Goal: Transaction & Acquisition: Purchase product/service

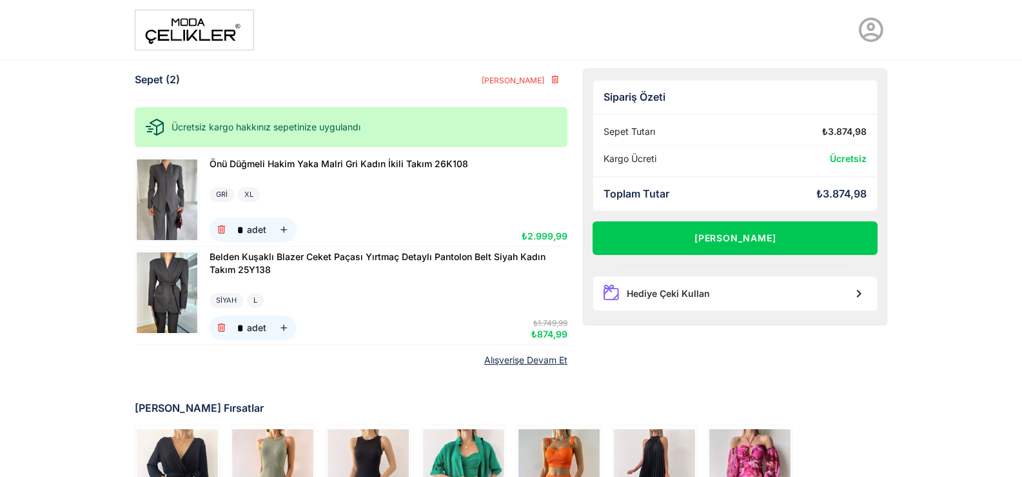
click at [176, 294] on img at bounding box center [167, 292] width 61 height 81
click at [150, 205] on img at bounding box center [167, 199] width 61 height 81
click at [192, 37] on img at bounding box center [194, 30] width 119 height 41
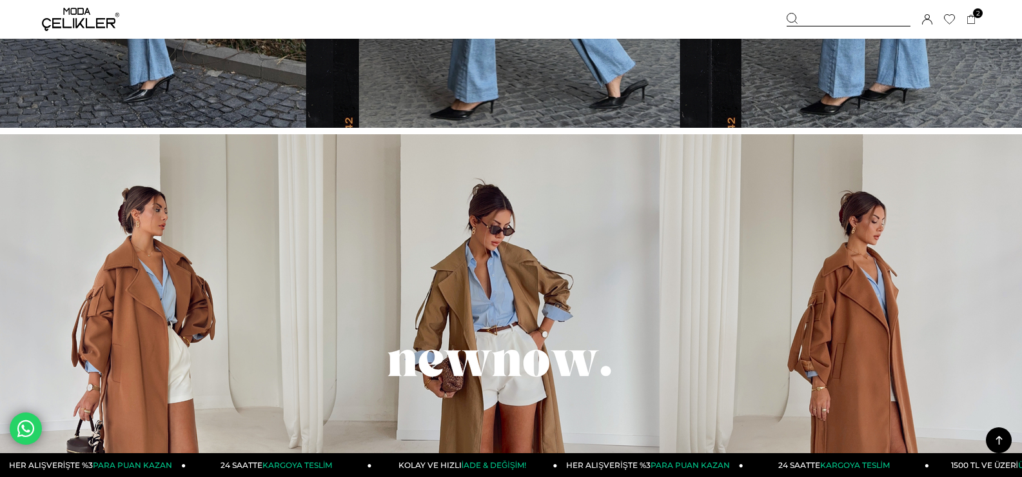
scroll to position [967, 0]
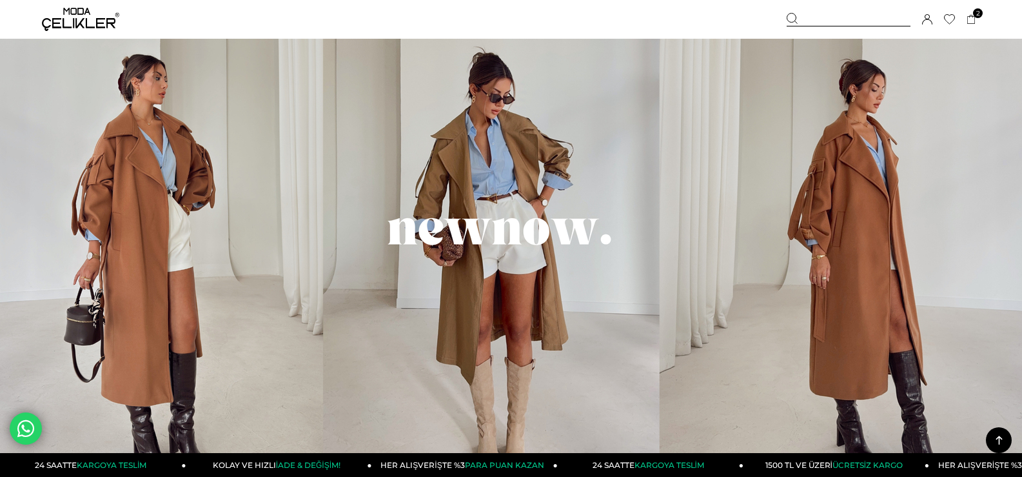
click at [551, 246] on img at bounding box center [511, 242] width 1022 height 478
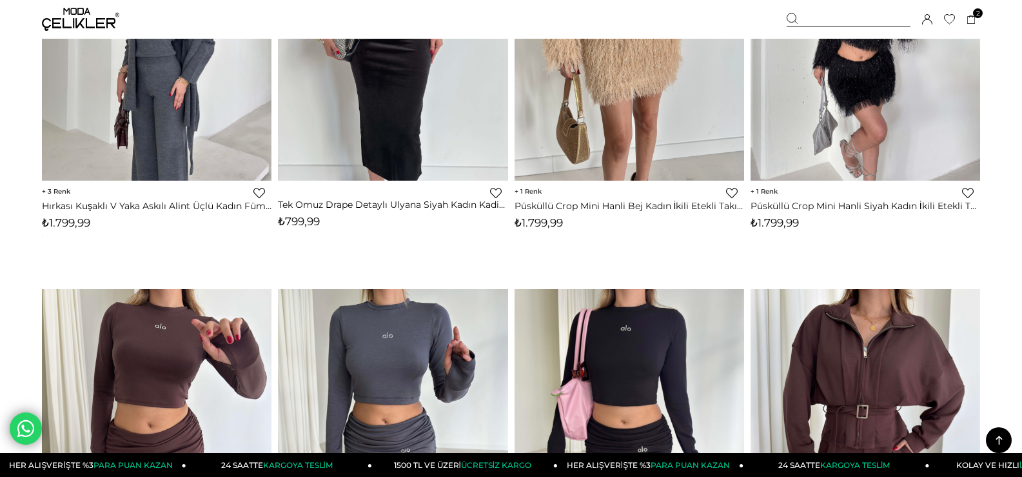
scroll to position [2386, 0]
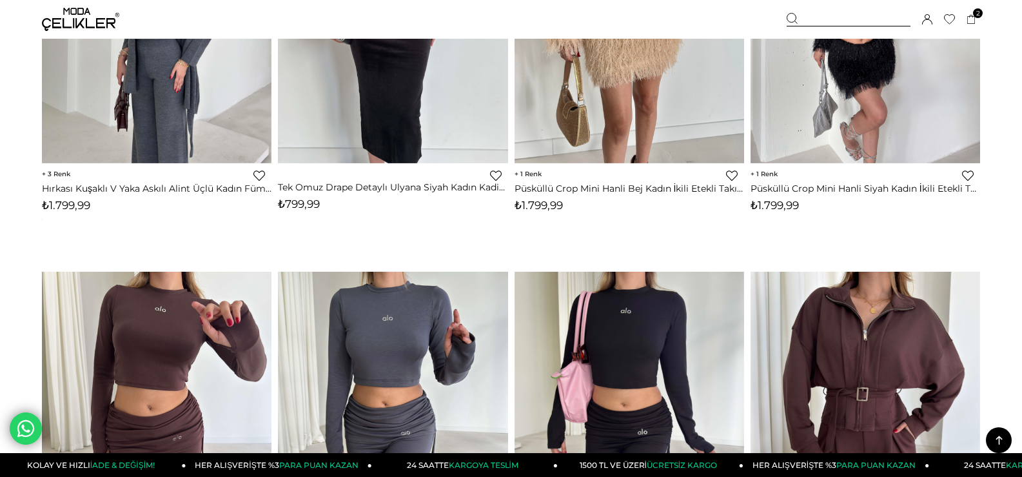
click at [995, 435] on icon at bounding box center [999, 440] width 16 height 16
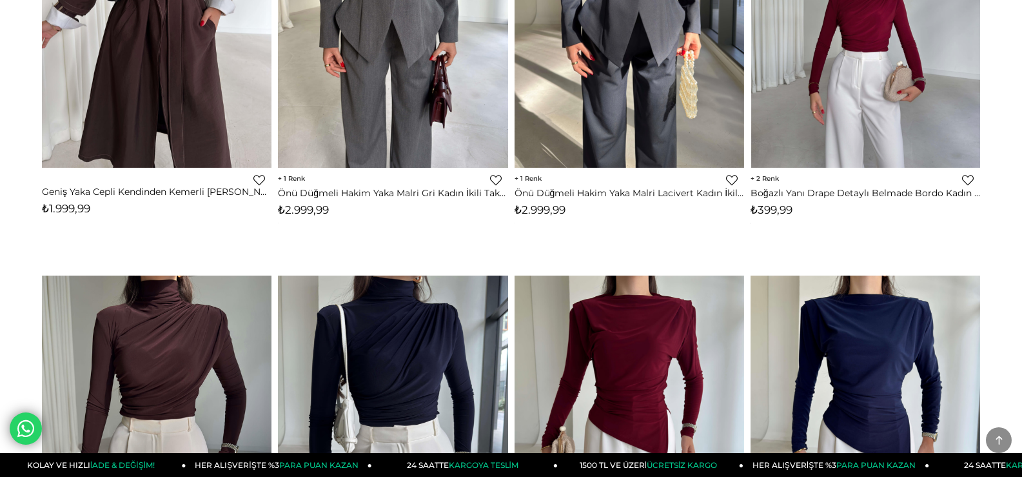
scroll to position [0, 0]
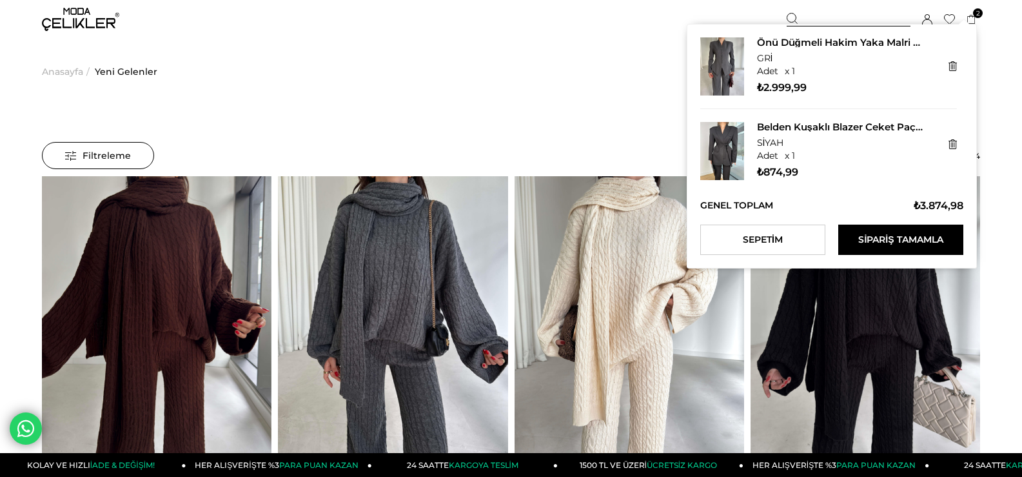
click at [975, 16] on span "2" at bounding box center [978, 13] width 10 height 10
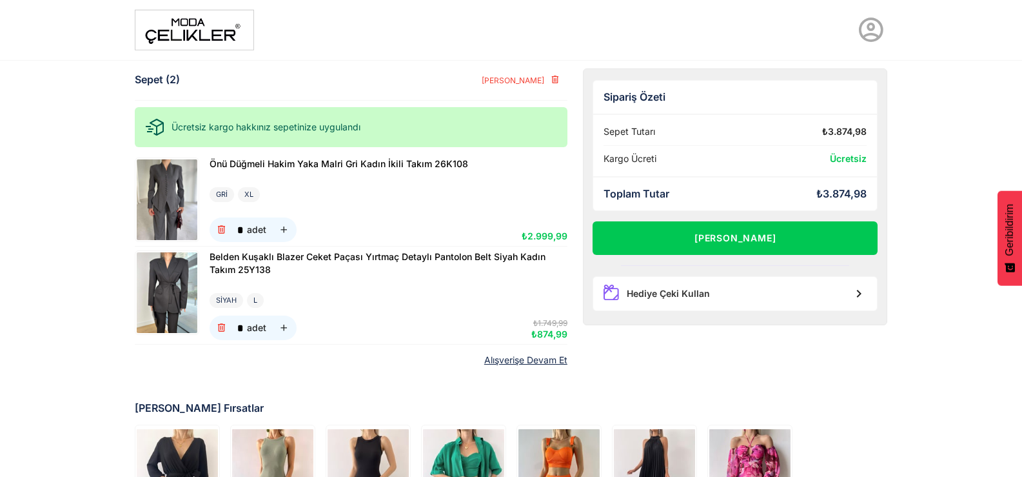
click at [213, 36] on img at bounding box center [194, 30] width 119 height 41
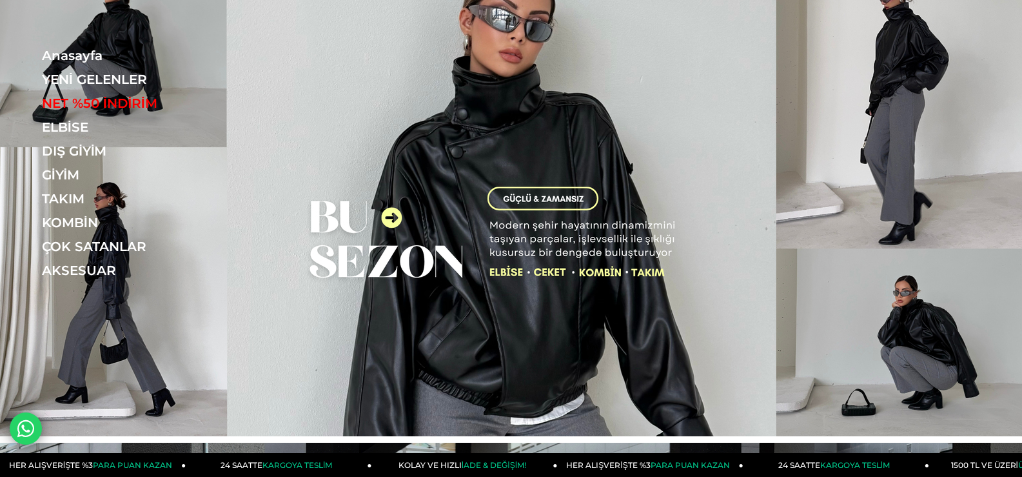
scroll to position [64, 0]
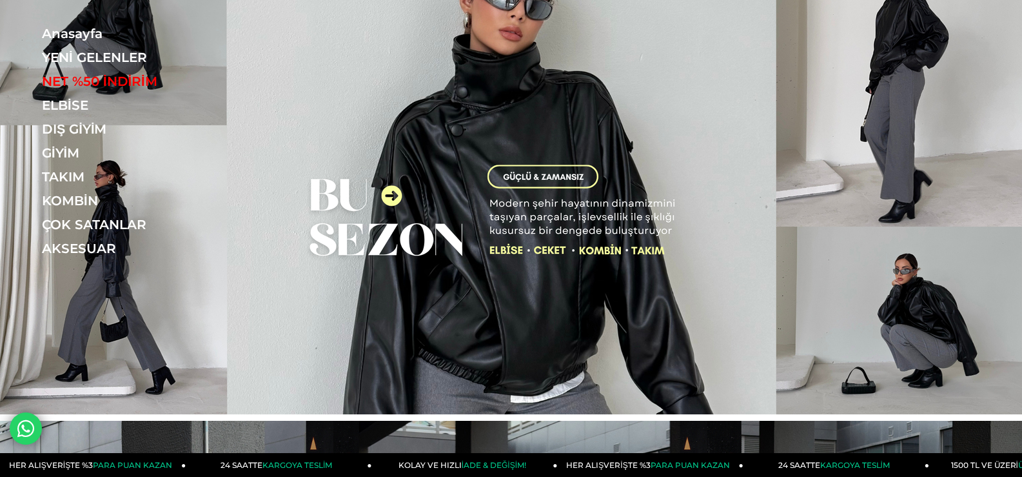
click at [687, 147] on img at bounding box center [511, 175] width 1022 height 478
click at [647, 239] on img at bounding box center [511, 175] width 1022 height 478
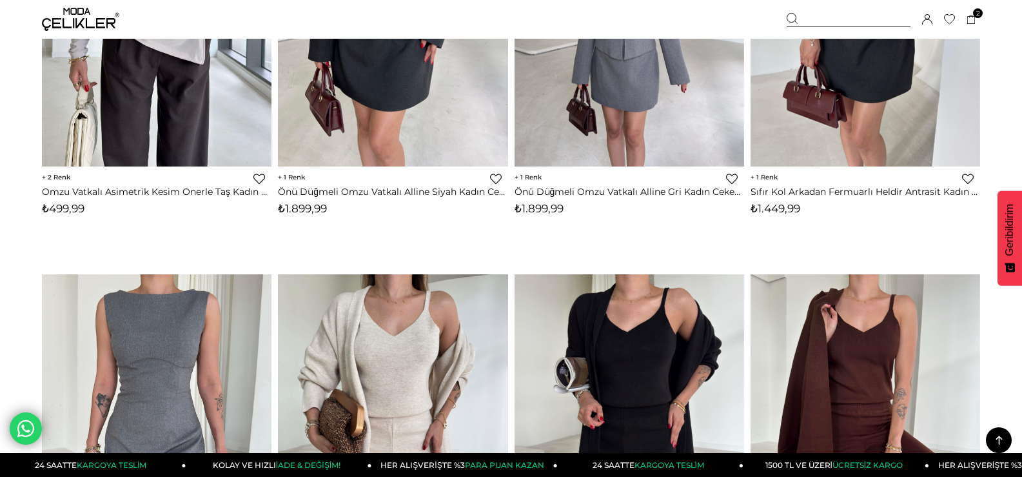
scroll to position [1741, 0]
